Goal: Communication & Community: Answer question/provide support

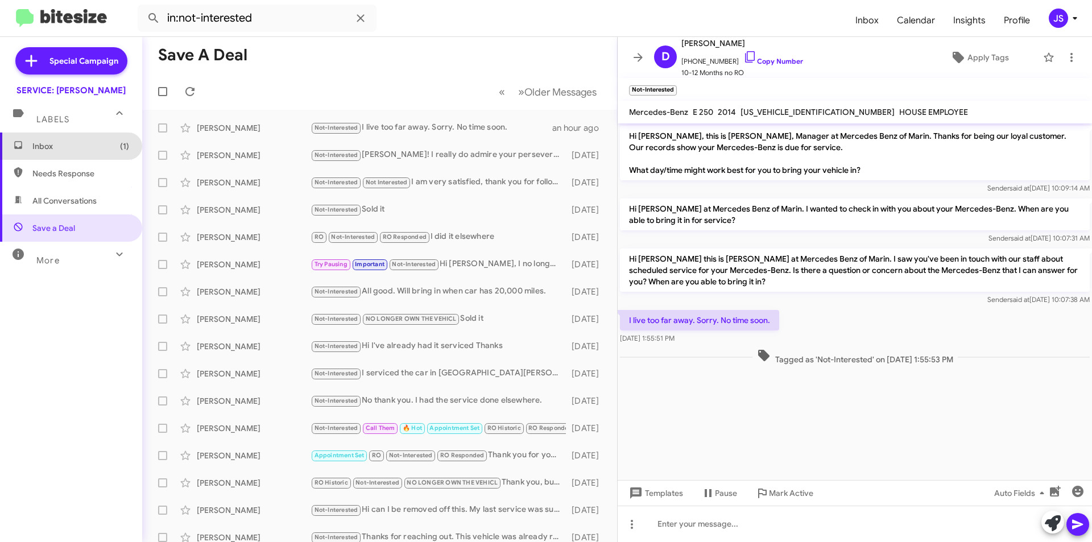
click at [107, 158] on span "Inbox (1)" at bounding box center [71, 146] width 142 height 27
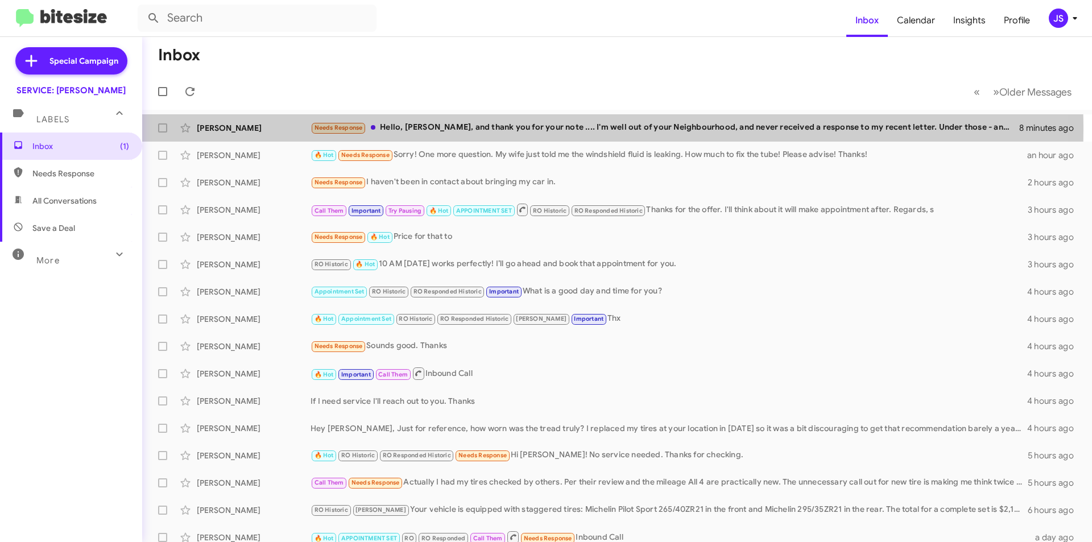
click at [209, 130] on div "[PERSON_NAME]" at bounding box center [254, 127] width 114 height 11
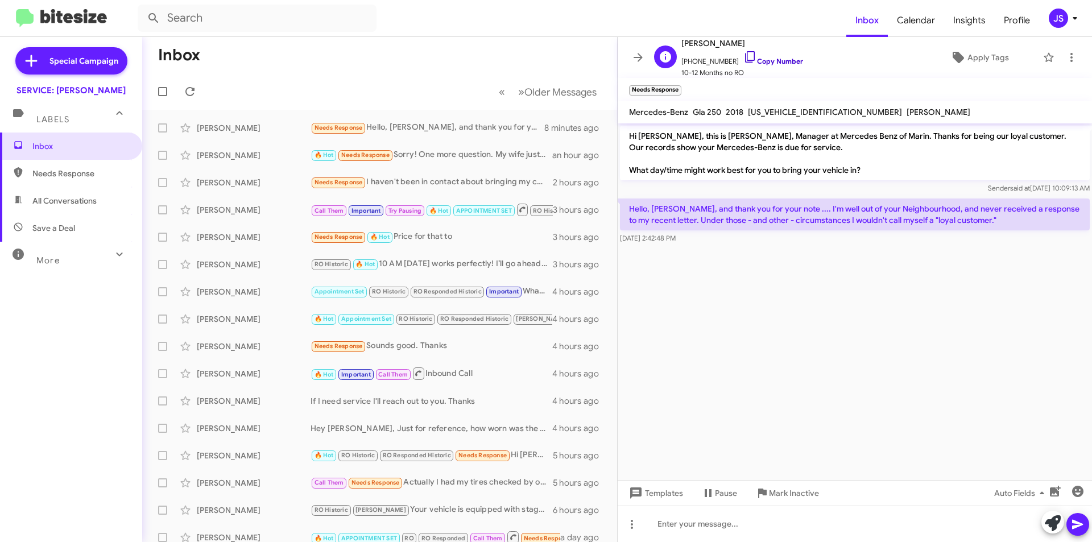
click at [752, 63] on link "Copy Number" at bounding box center [773, 61] width 60 height 9
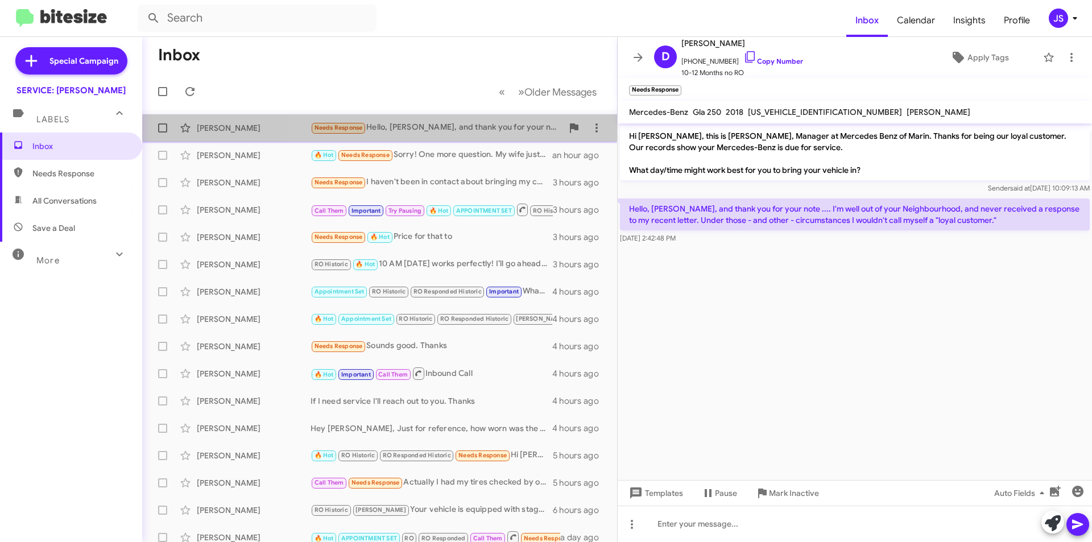
click at [475, 137] on div "Dawn Enright Needs Response Hello, Mr. Ibrahimi, and thank you for your note ..…" at bounding box center [379, 128] width 457 height 23
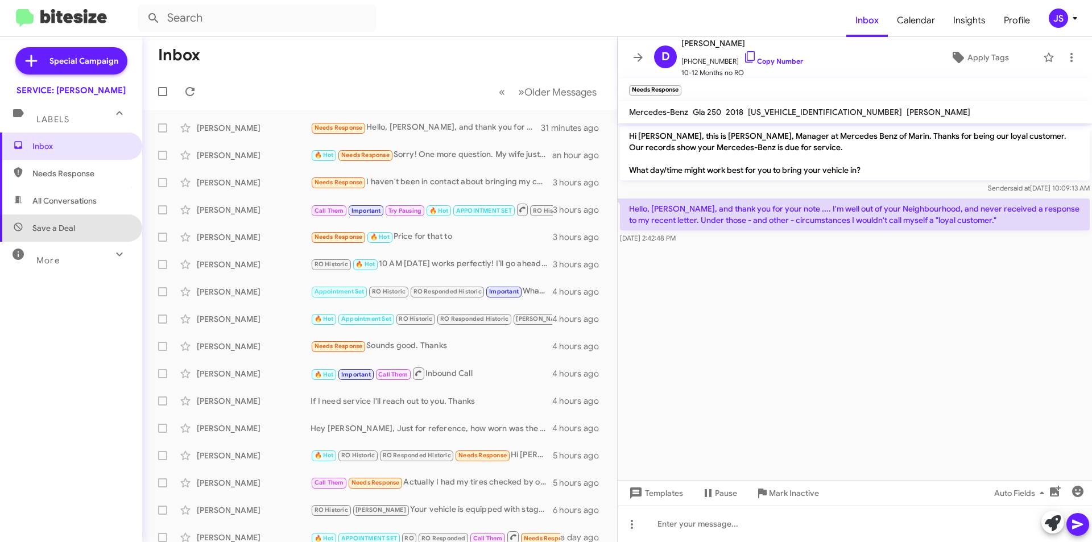
click at [77, 226] on span "Save a Deal" at bounding box center [71, 227] width 142 height 27
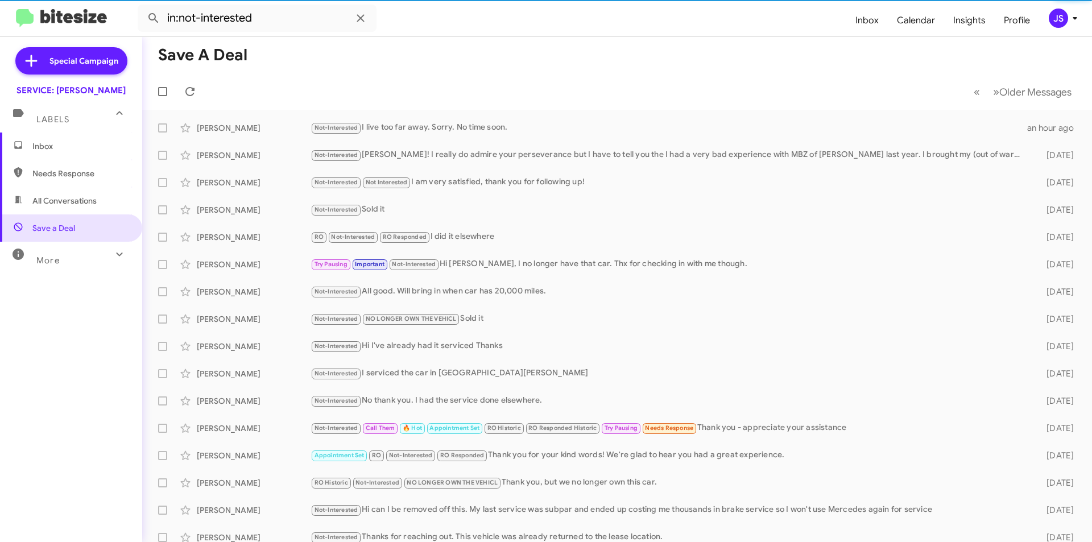
click at [75, 205] on span "All Conversations" at bounding box center [64, 200] width 64 height 11
type input "in:all-conversations"
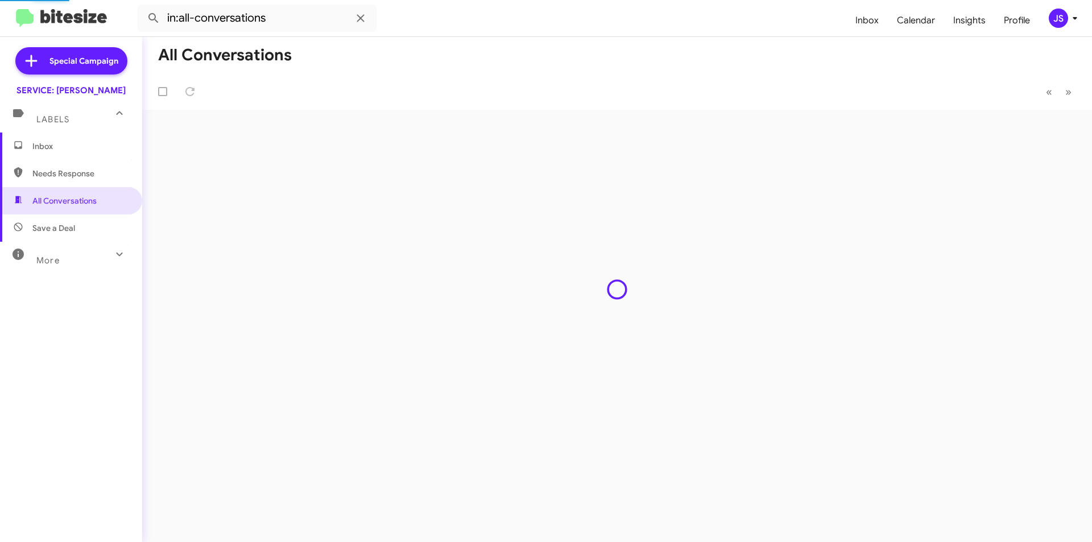
click at [40, 147] on span "Inbox" at bounding box center [80, 145] width 97 height 11
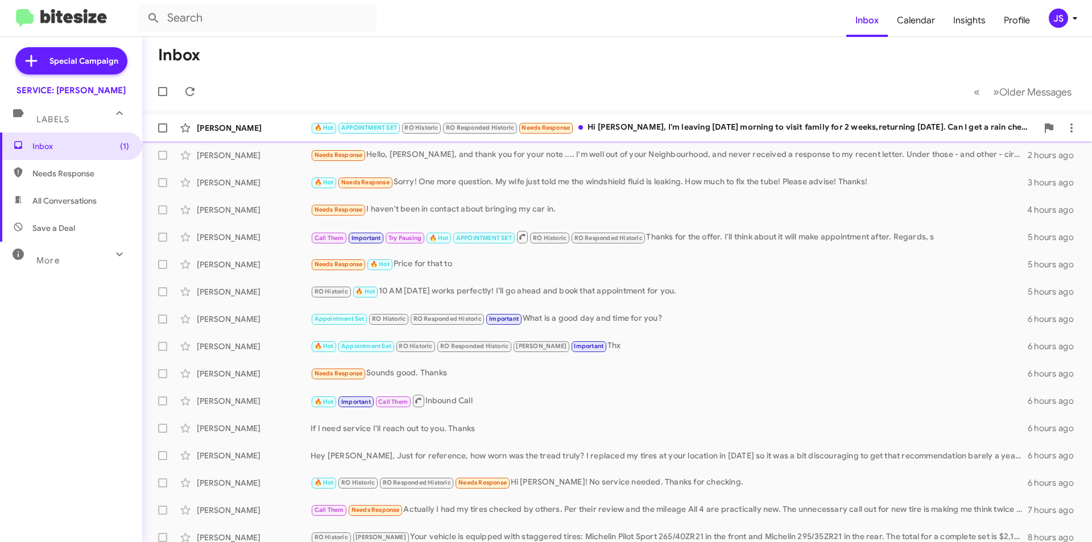
click at [692, 125] on div "🔥 Hot APPOINTMENT SET RO Historic RO Responded Historic Needs Response Hi [PERS…" at bounding box center [674, 127] width 727 height 13
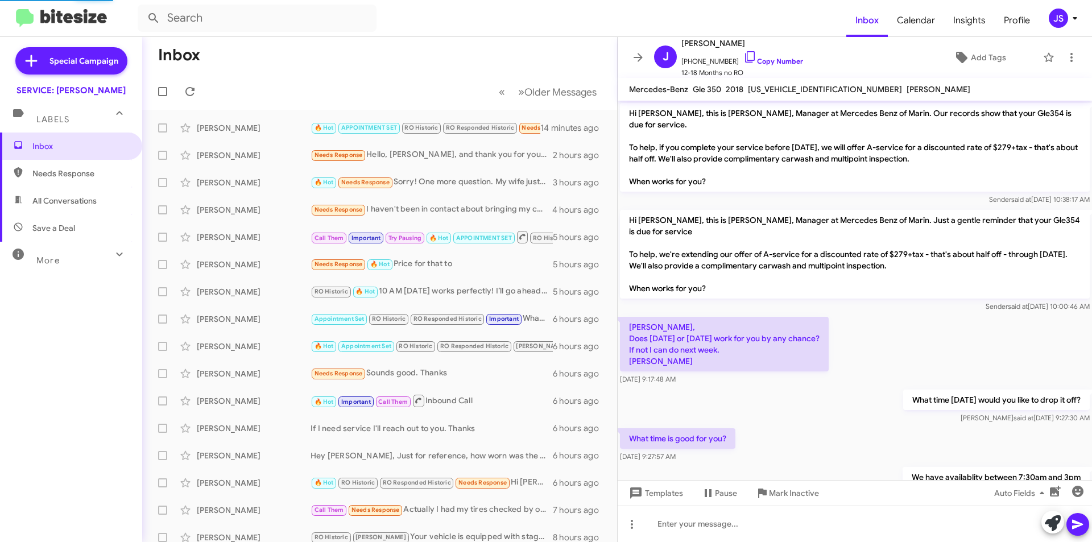
scroll to position [717, 0]
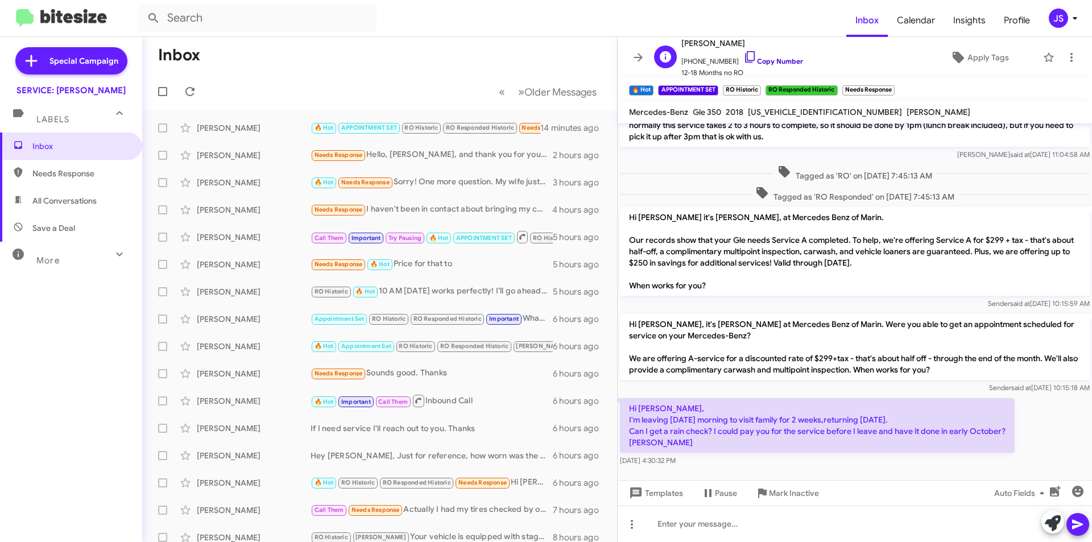
click at [743, 57] on icon at bounding box center [750, 57] width 14 height 14
click at [1049, 519] on icon at bounding box center [1053, 523] width 16 height 16
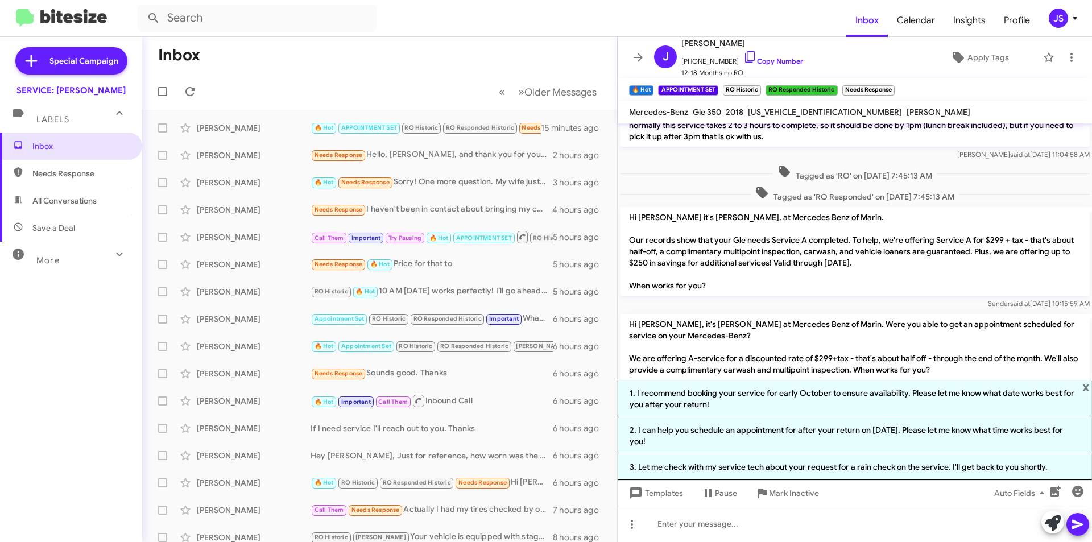
click at [911, 300] on div "Sender said at [DATE] 10:15:59 AM" at bounding box center [855, 303] width 470 height 11
click at [1087, 387] on span "x" at bounding box center [1085, 387] width 7 height 14
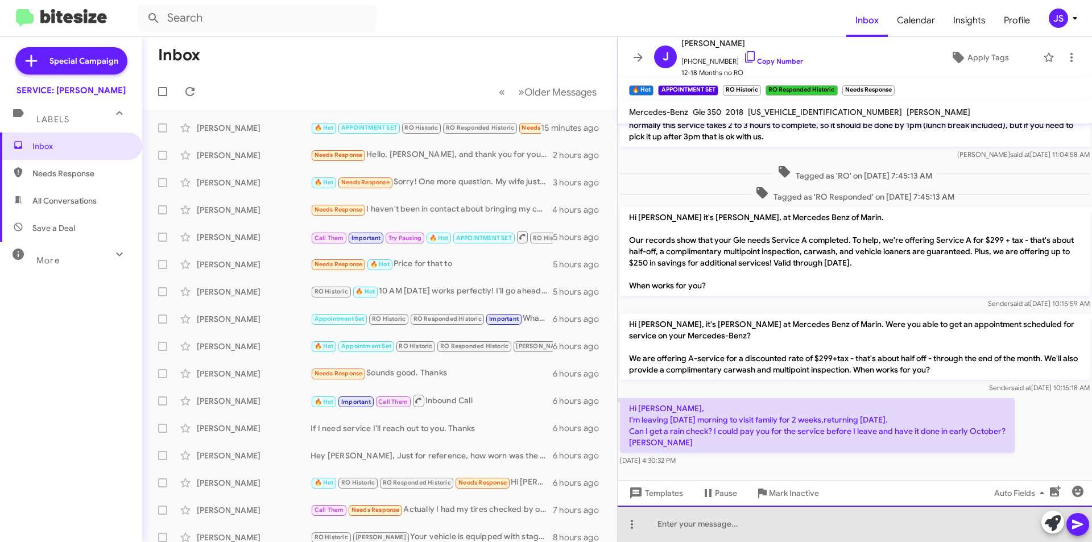
click at [873, 522] on div at bounding box center [855, 524] width 474 height 36
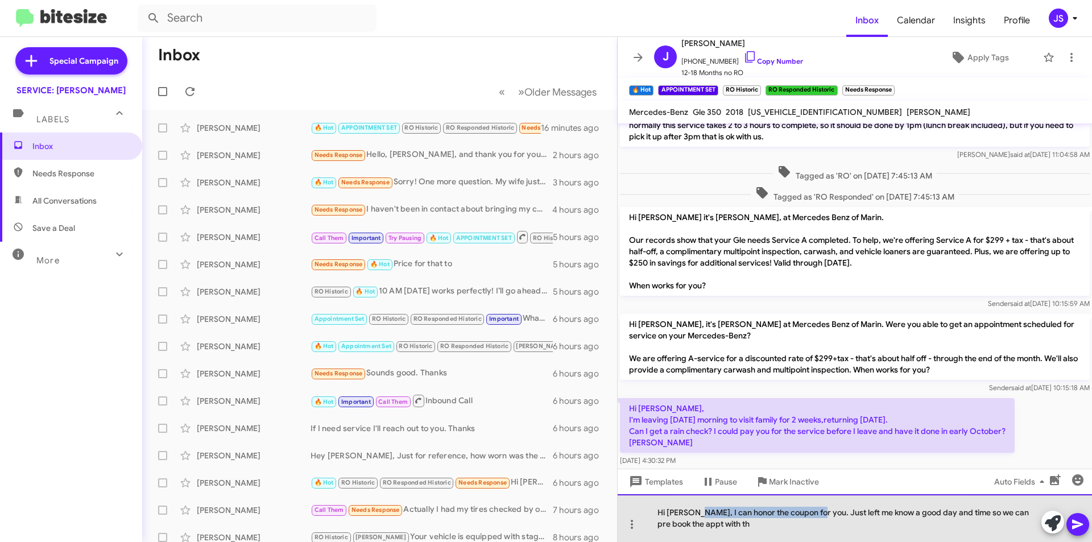
drag, startPoint x: 812, startPoint y: 513, endPoint x: 692, endPoint y: 512, distance: 120.0
click at [692, 512] on div "Hi [PERSON_NAME], I can honor the coupon for you. Just left me know a good day …" at bounding box center [855, 518] width 474 height 48
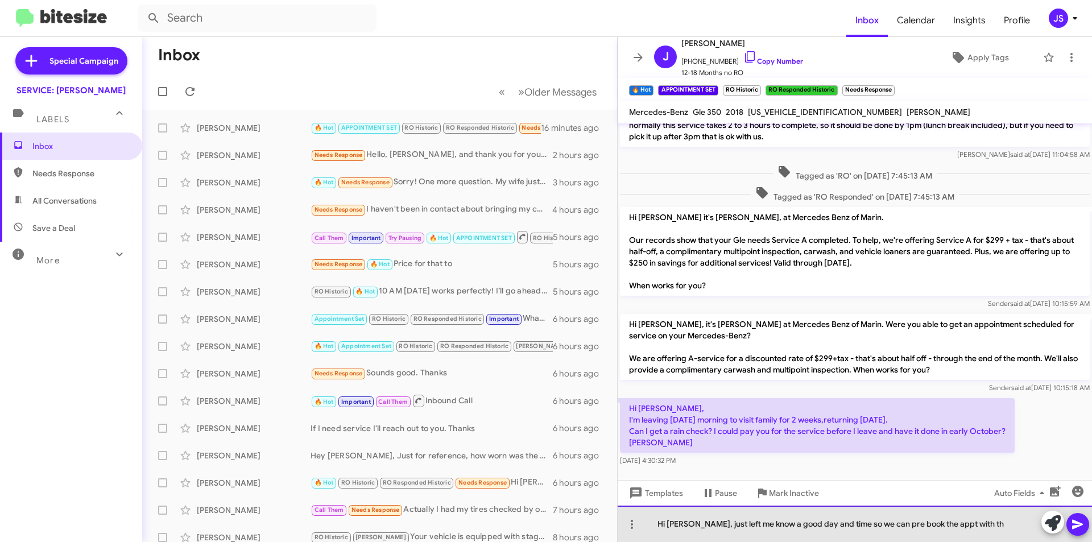
click at [831, 528] on div "Hi [PERSON_NAME], just left me know a good day and time so we can pre book the …" at bounding box center [855, 524] width 474 height 36
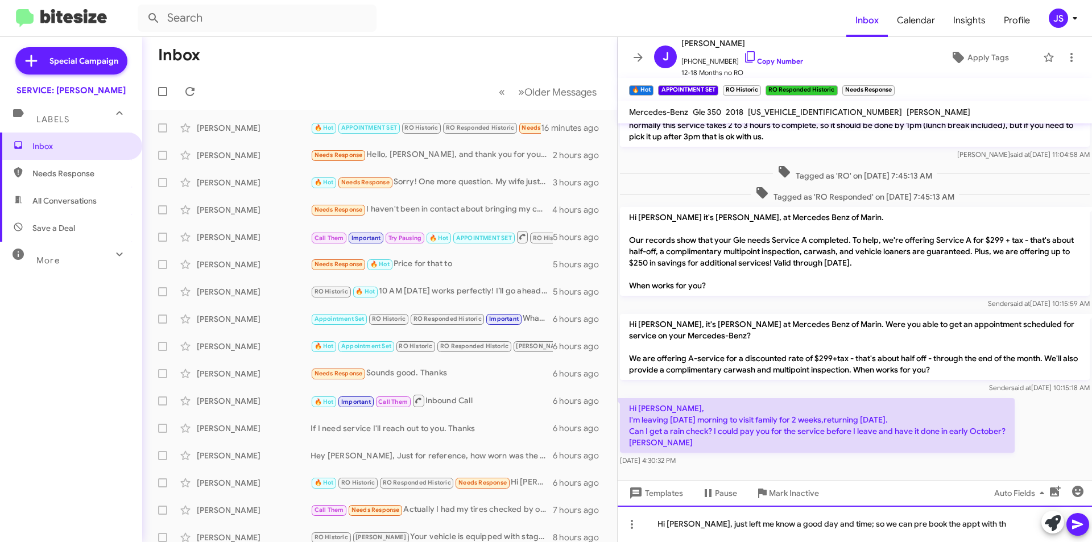
click at [967, 524] on div "Hi [PERSON_NAME], just left me know a good day and time; so we can pre book the…" at bounding box center [855, 524] width 474 height 36
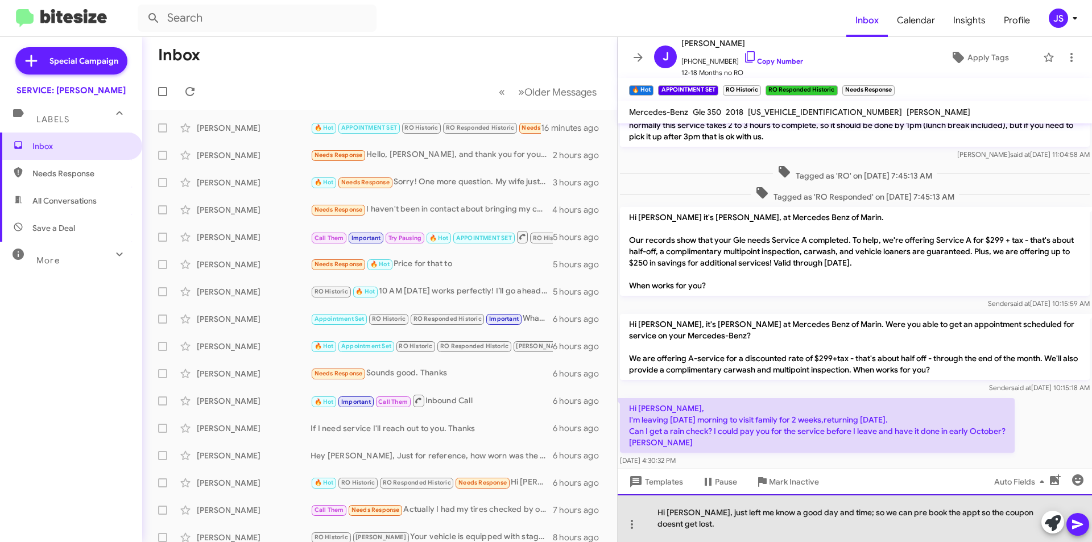
click at [1012, 513] on div "Hi [PERSON_NAME], just left me know a good day and time; so we can pre book the…" at bounding box center [855, 518] width 474 height 48
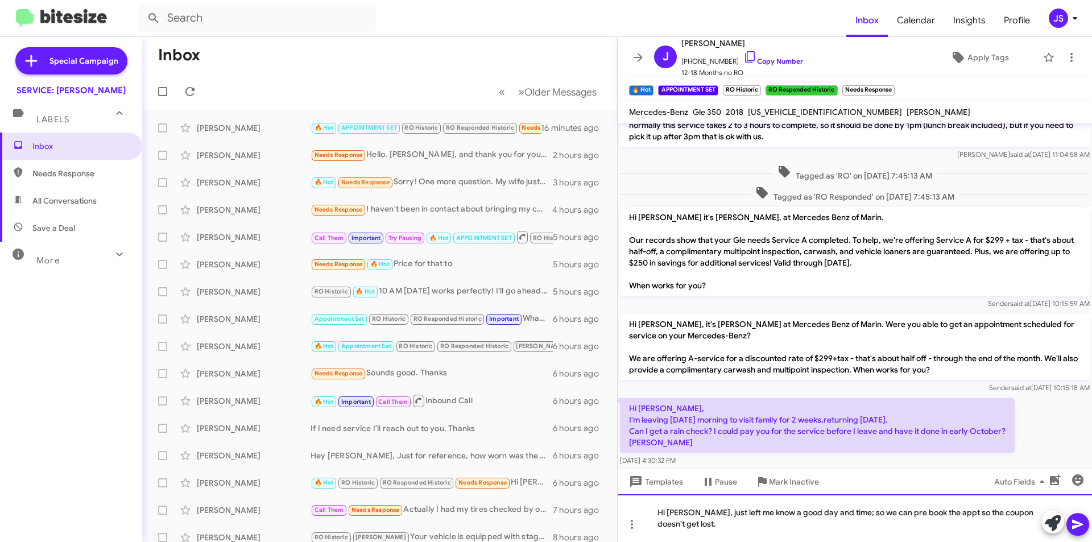
click at [824, 539] on div "Hi [PERSON_NAME], just left me know a good day and time; so we can pre book the…" at bounding box center [855, 518] width 474 height 48
click at [746, 528] on div "Hi [PERSON_NAME], just left me know a good day and time; so we can pre book the…" at bounding box center [855, 518] width 474 height 48
drag, startPoint x: 744, startPoint y: 528, endPoint x: 710, endPoint y: 520, distance: 35.0
click at [710, 520] on div "Hi [PERSON_NAME], just left me know a good day and time; so we can pre book the…" at bounding box center [855, 518] width 474 height 48
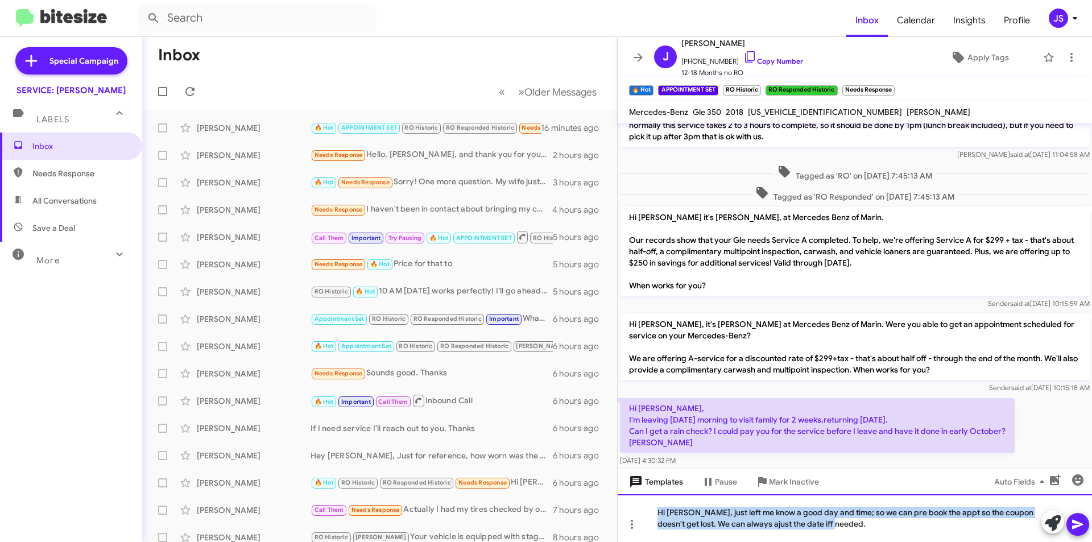
drag, startPoint x: 830, startPoint y: 524, endPoint x: 624, endPoint y: 472, distance: 213.0
click at [624, 472] on div "Hi [PERSON_NAME], this is [PERSON_NAME], Manager at Mercedes Benz of Marin. Our…" at bounding box center [855, 332] width 474 height 419
copy div "Hi [PERSON_NAME], just left me know a good day and time; so we can pre book the…"
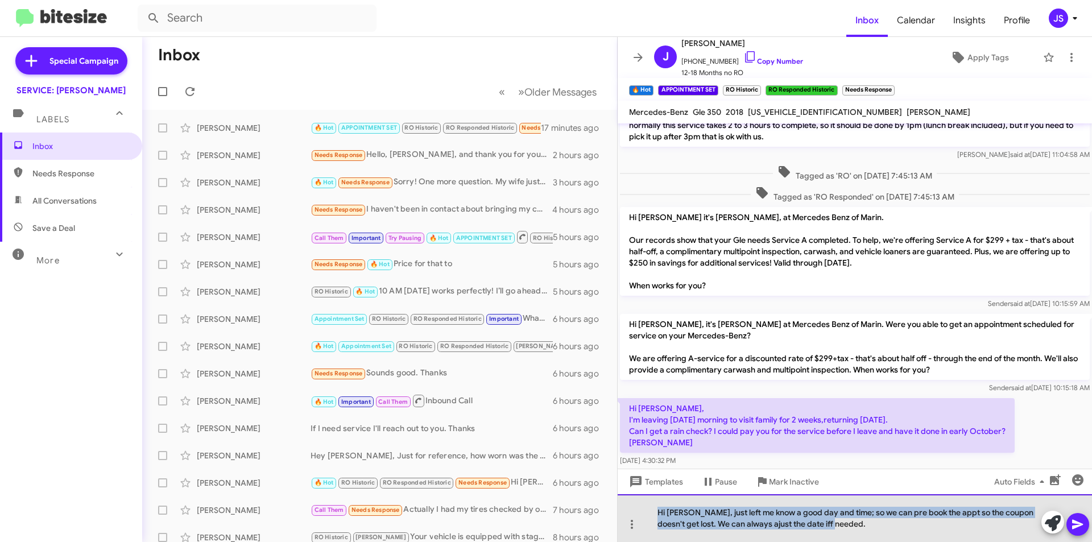
click at [836, 532] on div "Hi [PERSON_NAME], just left me know a good day and time; so we can pre book the…" at bounding box center [855, 518] width 474 height 48
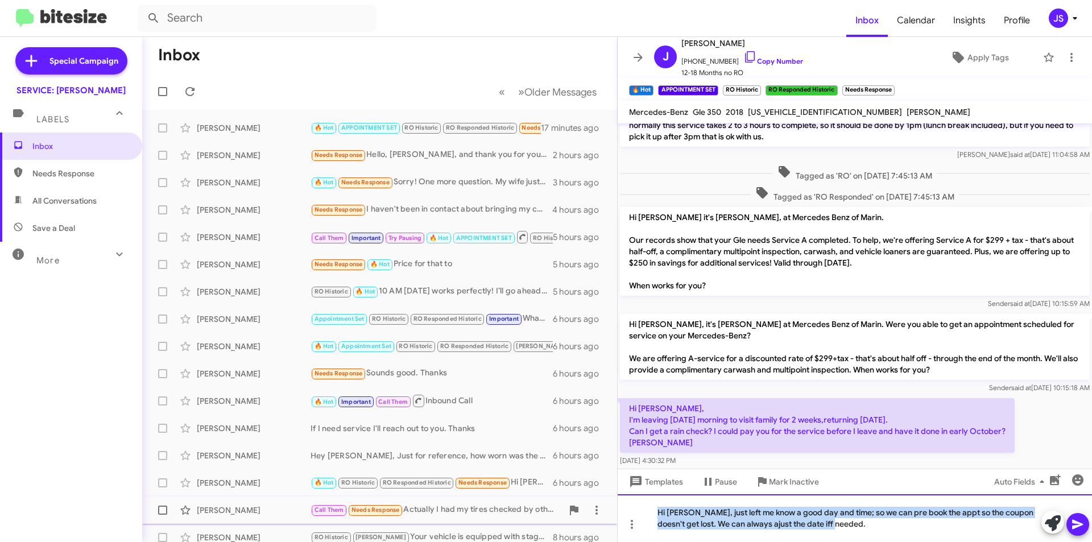
drag, startPoint x: 837, startPoint y: 524, endPoint x: 549, endPoint y: 501, distance: 288.7
click at [549, 501] on div "Inbox « Previous » Next Older Messages [PERSON_NAME] 🔥 Hot APPOINTMENT SET RO H…" at bounding box center [617, 289] width 950 height 505
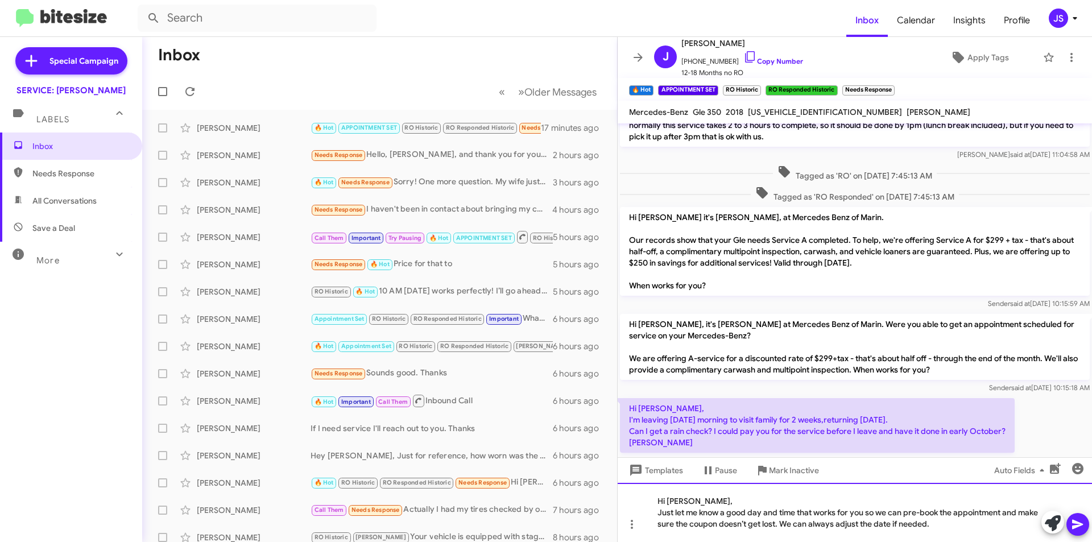
click at [698, 502] on div "Hi [PERSON_NAME], Just let me know a good day and time that works for you so we…" at bounding box center [855, 512] width 474 height 59
click at [787, 524] on div "Just let me know a good day and time that works for you so we can pre-book the …" at bounding box center [849, 518] width 383 height 23
click at [923, 519] on div "Just let me know a good day and time that works for you so we can pre-book the …" at bounding box center [849, 518] width 383 height 23
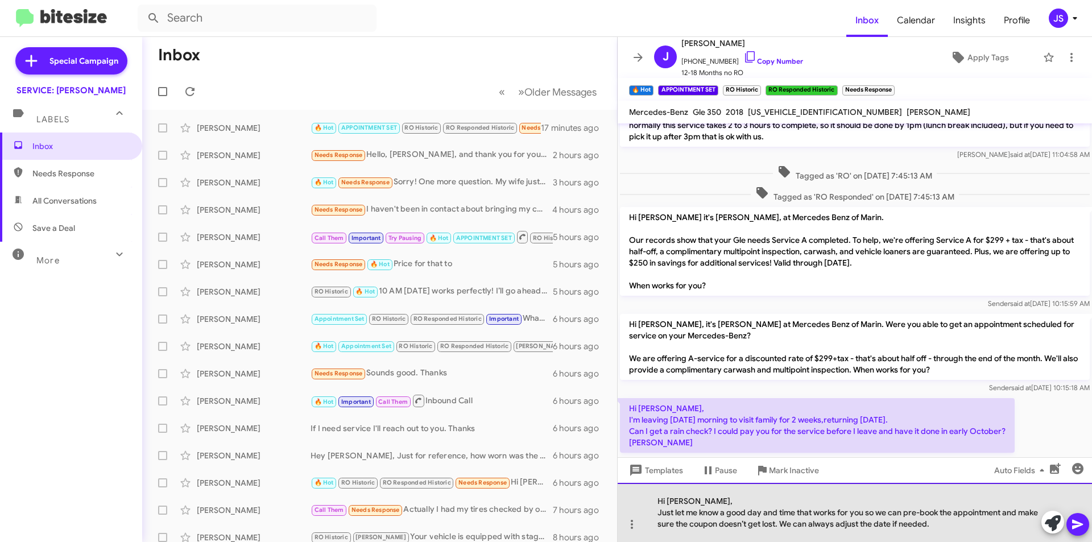
click at [964, 524] on div "Just let me know a good day and time that works for you so we can pre-book the …" at bounding box center [849, 518] width 383 height 23
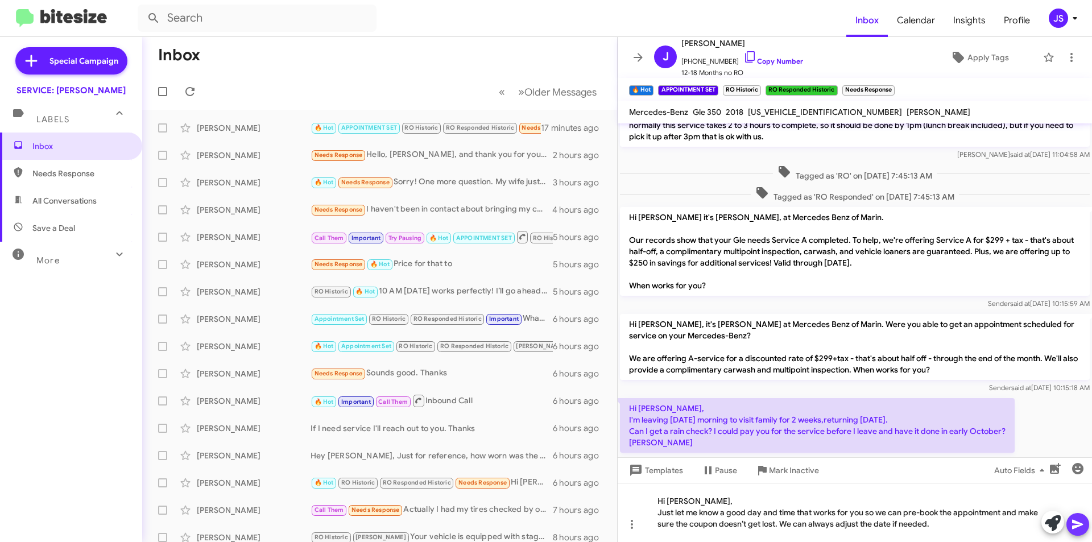
click at [1078, 524] on icon at bounding box center [1078, 525] width 14 height 14
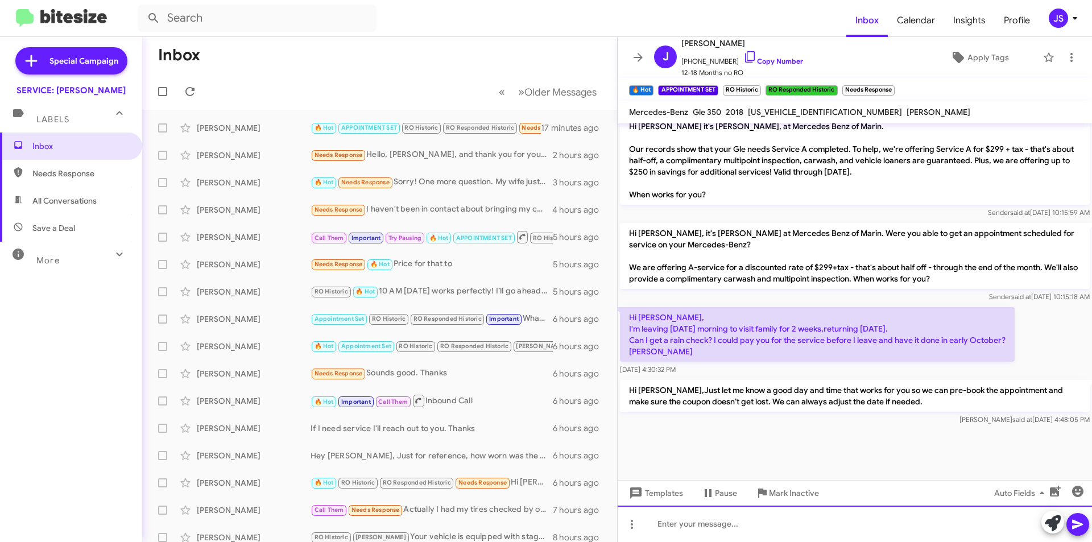
scroll to position [815, 0]
